Goal: Information Seeking & Learning: Learn about a topic

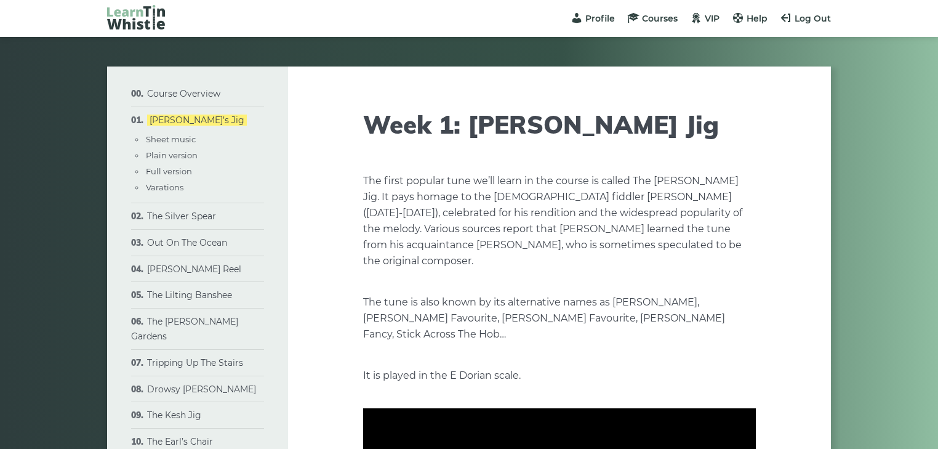
type input "****"
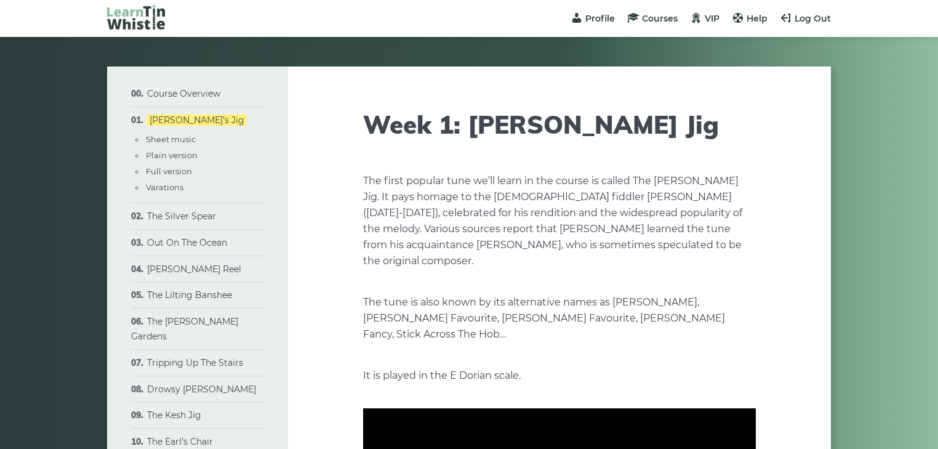
type input "****"
click at [202, 383] on link "Drowsy [PERSON_NAME]" at bounding box center [201, 388] width 109 height 11
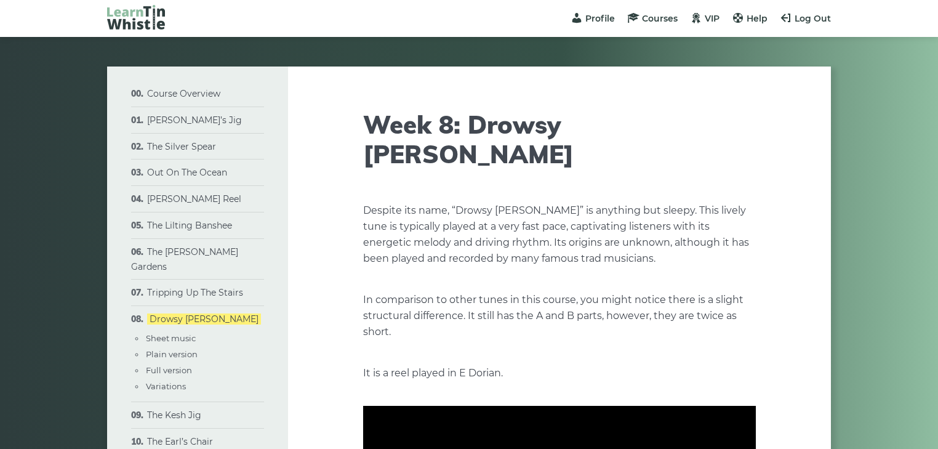
type input "****"
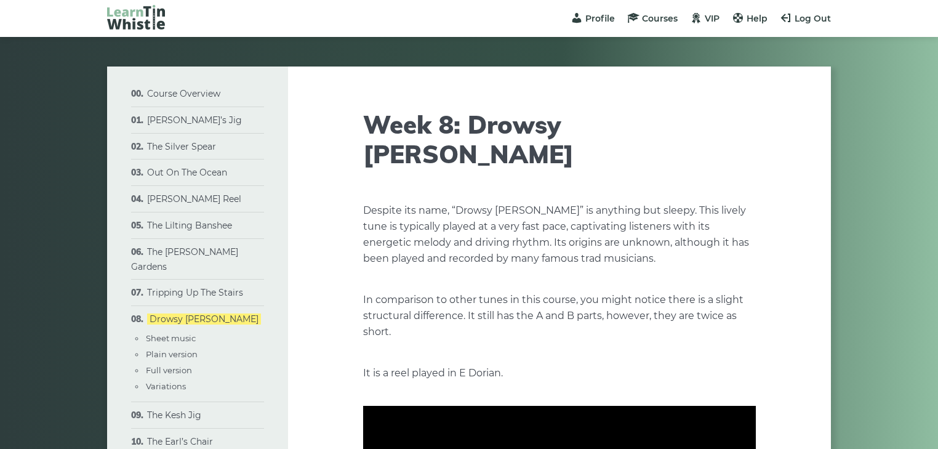
type input "****"
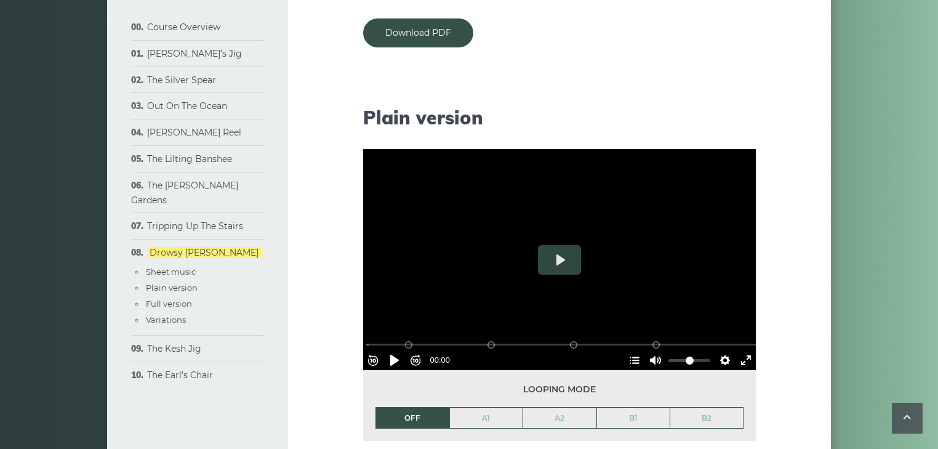
scroll to position [1003, 0]
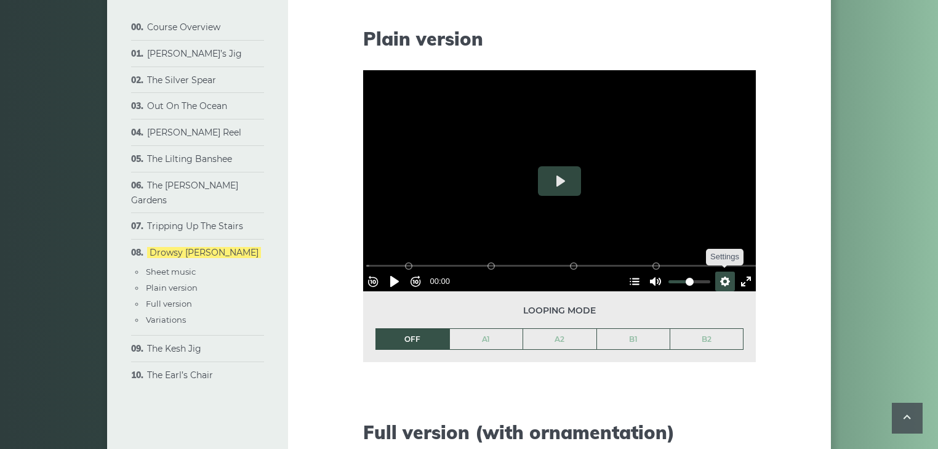
click at [717, 271] on button "Settings" at bounding box center [725, 281] width 20 height 20
click at [659, 244] on span "Speed Normal" at bounding box center [684, 251] width 61 height 14
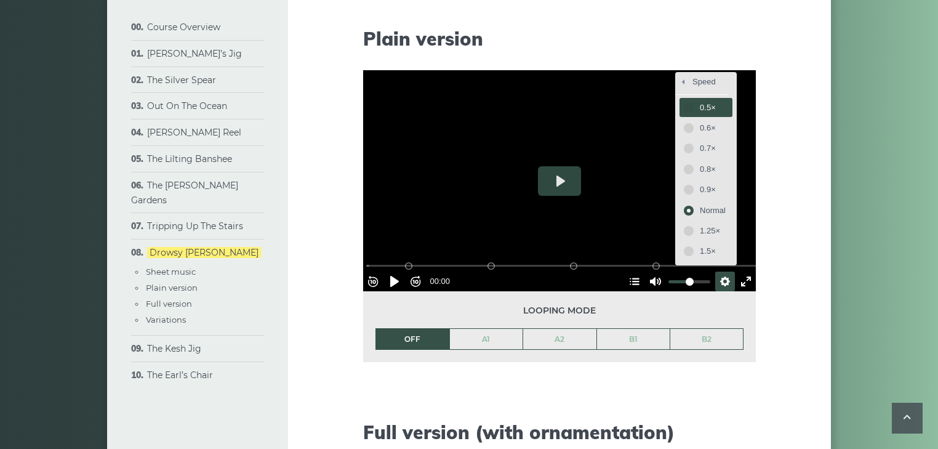
click at [701, 101] on span "0.5×" at bounding box center [713, 108] width 26 height 14
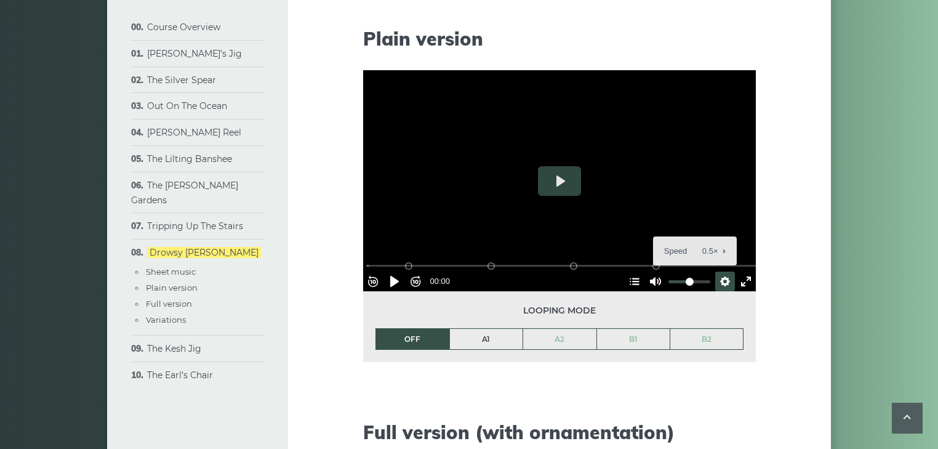
click at [485, 329] on link "A1" at bounding box center [486, 339] width 73 height 21
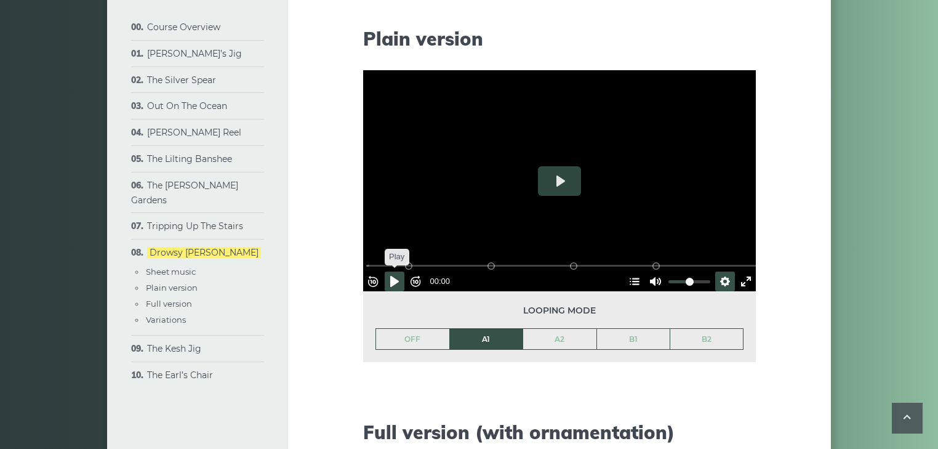
click at [397, 271] on button "Pause Play" at bounding box center [395, 281] width 20 height 20
type input "*****"
click at [397, 271] on button "Pause Play" at bounding box center [395, 281] width 20 height 20
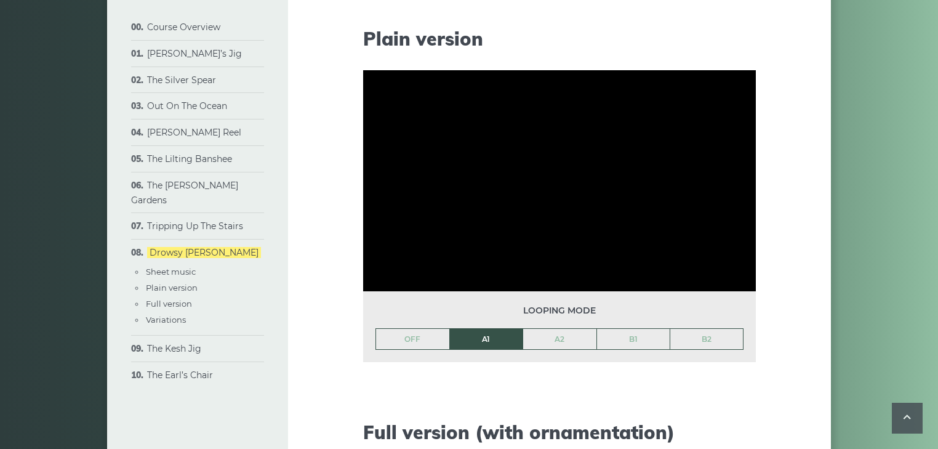
click at [324, 294] on div "Week 8: Drowsy [PERSON_NAME] Despite its name, “Drowsy [PERSON_NAME]” is anythi…" at bounding box center [559, 431] width 543 height 2737
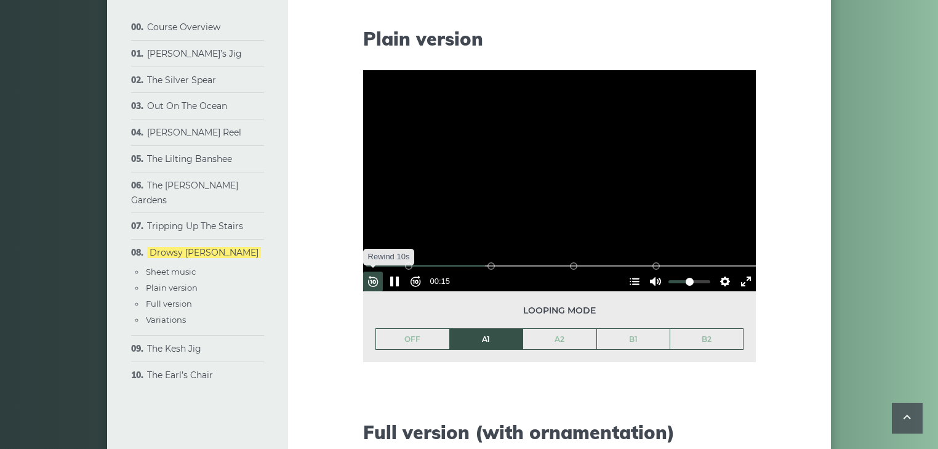
click at [383, 271] on button "Rewind 10s" at bounding box center [373, 281] width 20 height 20
click at [531, 145] on div at bounding box center [559, 180] width 393 height 221
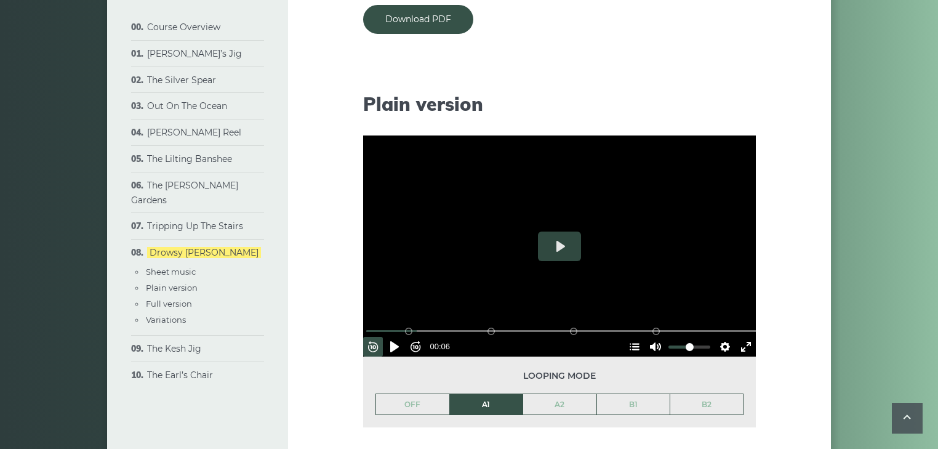
scroll to position [951, 0]
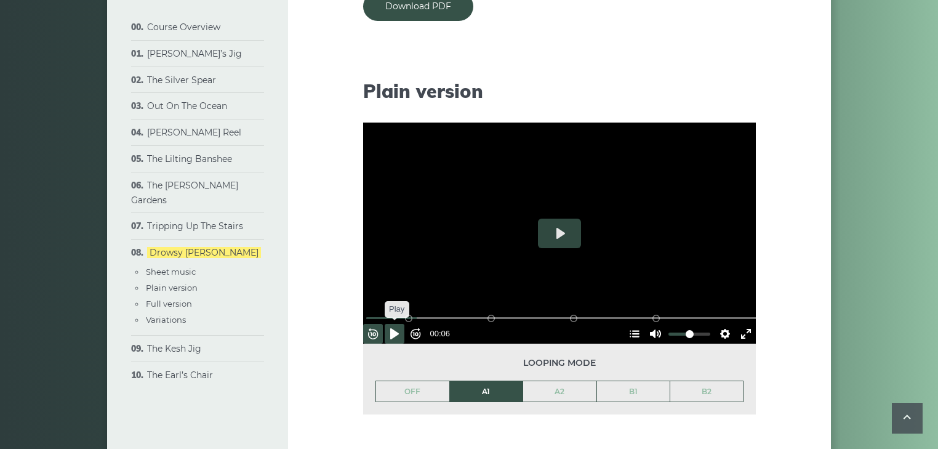
click at [398, 324] on button "Pause Play" at bounding box center [395, 334] width 20 height 20
click at [492, 290] on div "Rewind 10s Pause Play Forward 10s % buffered 00:04 B2 (Bars 13-16) B1 (Bars 9-1…" at bounding box center [559, 316] width 393 height 53
click at [478, 299] on div "Rewind 10s Pause Play Forward 10s % buffered 00:14 B2 (Bars 13-16) B1 (Bars 9-1…" at bounding box center [559, 316] width 393 height 53
click at [515, 236] on div at bounding box center [559, 232] width 393 height 221
click at [718, 324] on button "Settings" at bounding box center [725, 334] width 20 height 20
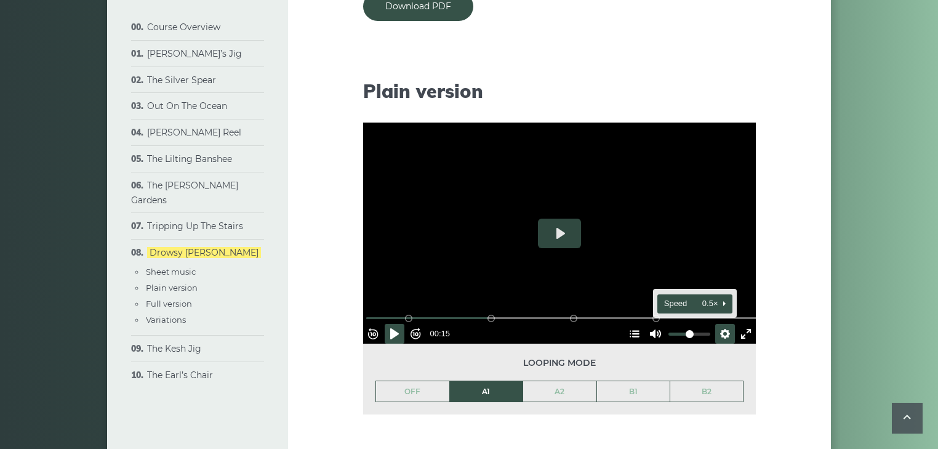
click at [664, 297] on span "Speed 0.5×" at bounding box center [689, 304] width 51 height 14
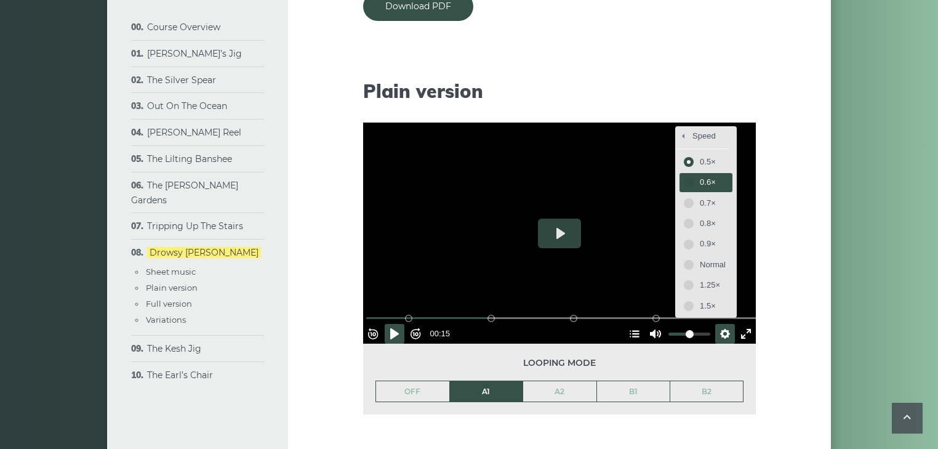
click at [700, 175] on span "0.6×" at bounding box center [713, 182] width 26 height 14
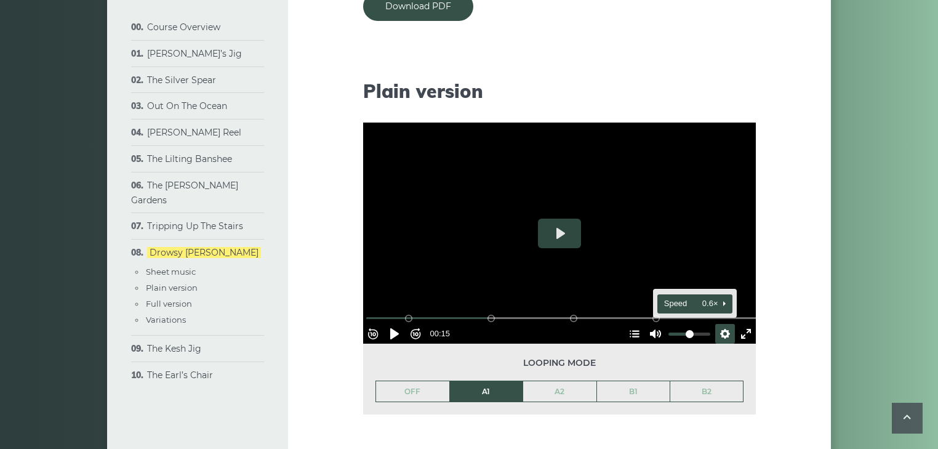
click at [677, 297] on span "Speed 0.6×" at bounding box center [689, 304] width 51 height 14
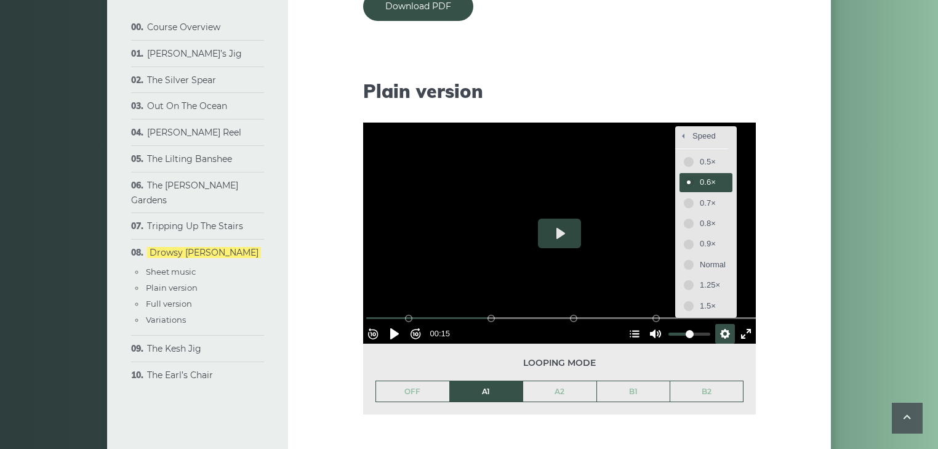
click at [700, 175] on span "0.6×" at bounding box center [713, 182] width 26 height 14
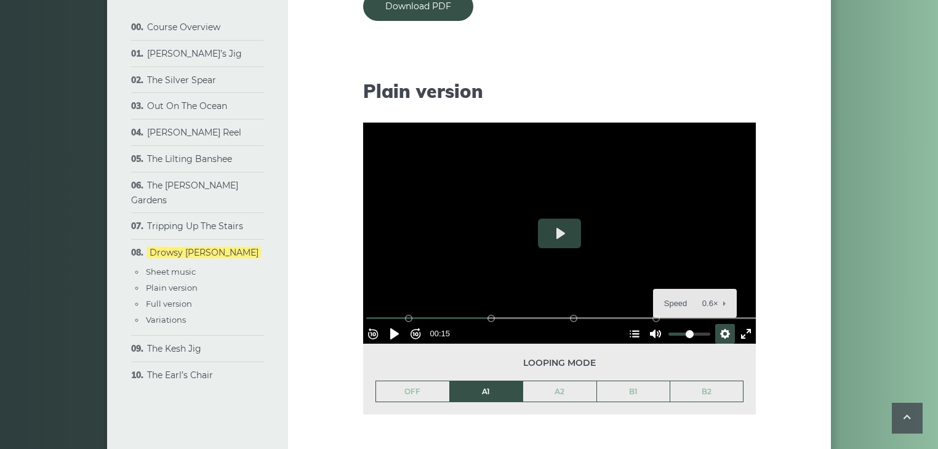
click at [716, 324] on button "Settings" at bounding box center [725, 334] width 20 height 20
click at [664, 297] on span "Speed 0.6×" at bounding box center [689, 304] width 51 height 14
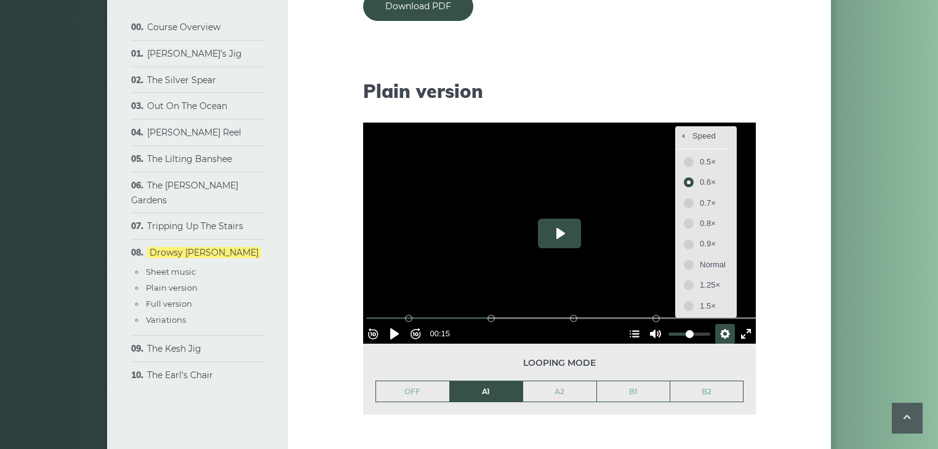
click at [557, 218] on button "Play" at bounding box center [559, 233] width 43 height 30
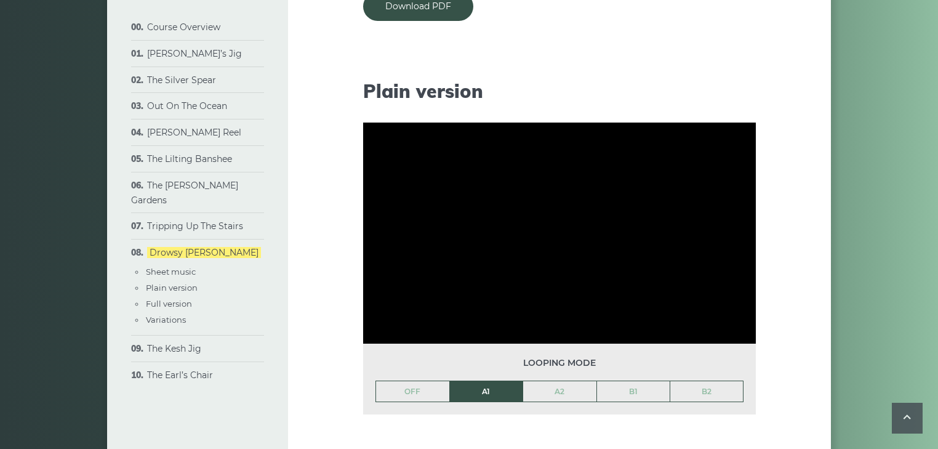
click at [631, 80] on h2 "Plain version" at bounding box center [559, 91] width 393 height 22
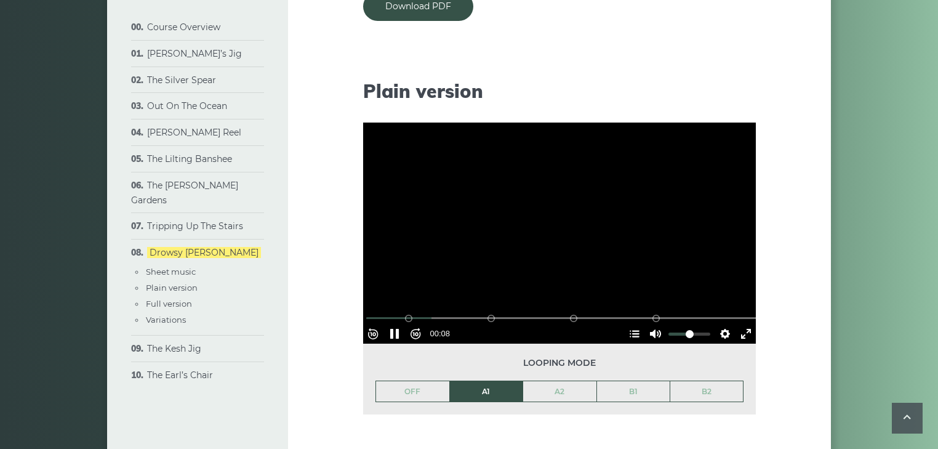
click at [578, 233] on div at bounding box center [559, 232] width 393 height 221
click at [407, 343] on div "Looping mode OFF A1 A2 B1 B2" at bounding box center [559, 378] width 393 height 71
click at [542, 381] on link "A2" at bounding box center [559, 391] width 73 height 21
click at [561, 218] on button "Play" at bounding box center [559, 233] width 43 height 30
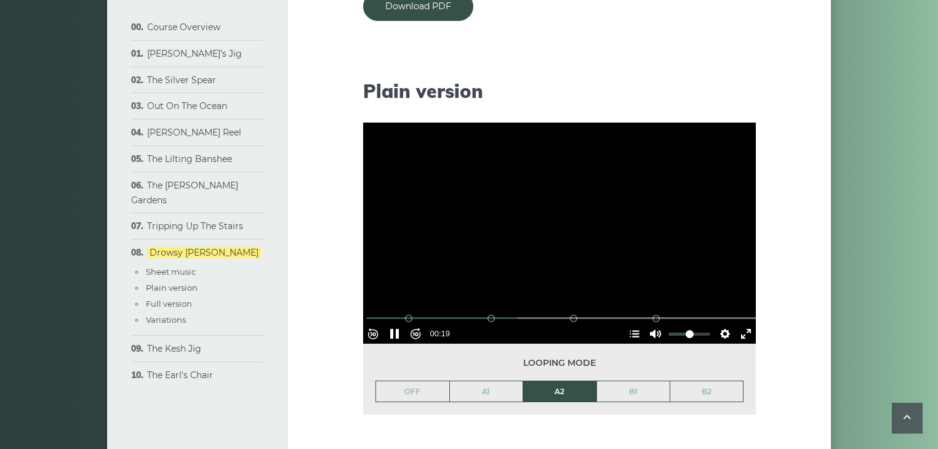
click at [503, 190] on div at bounding box center [559, 232] width 393 height 221
type input "*****"
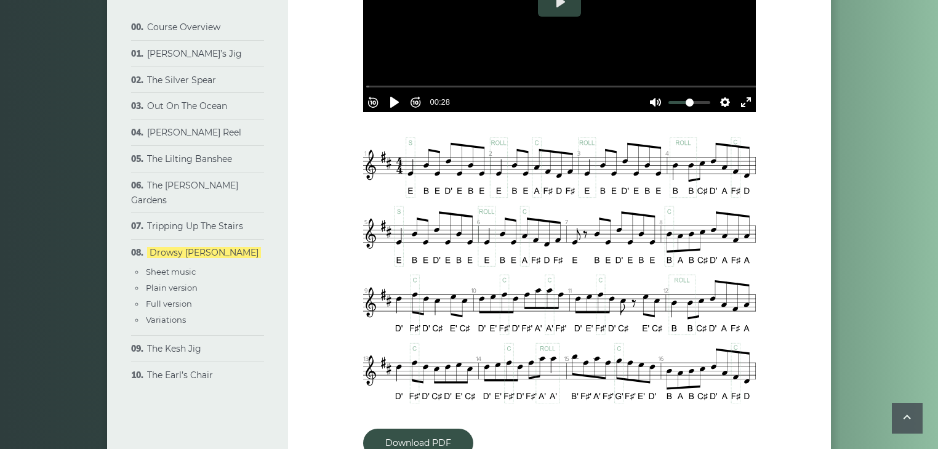
scroll to position [524, 0]
